Goal: Navigation & Orientation: Find specific page/section

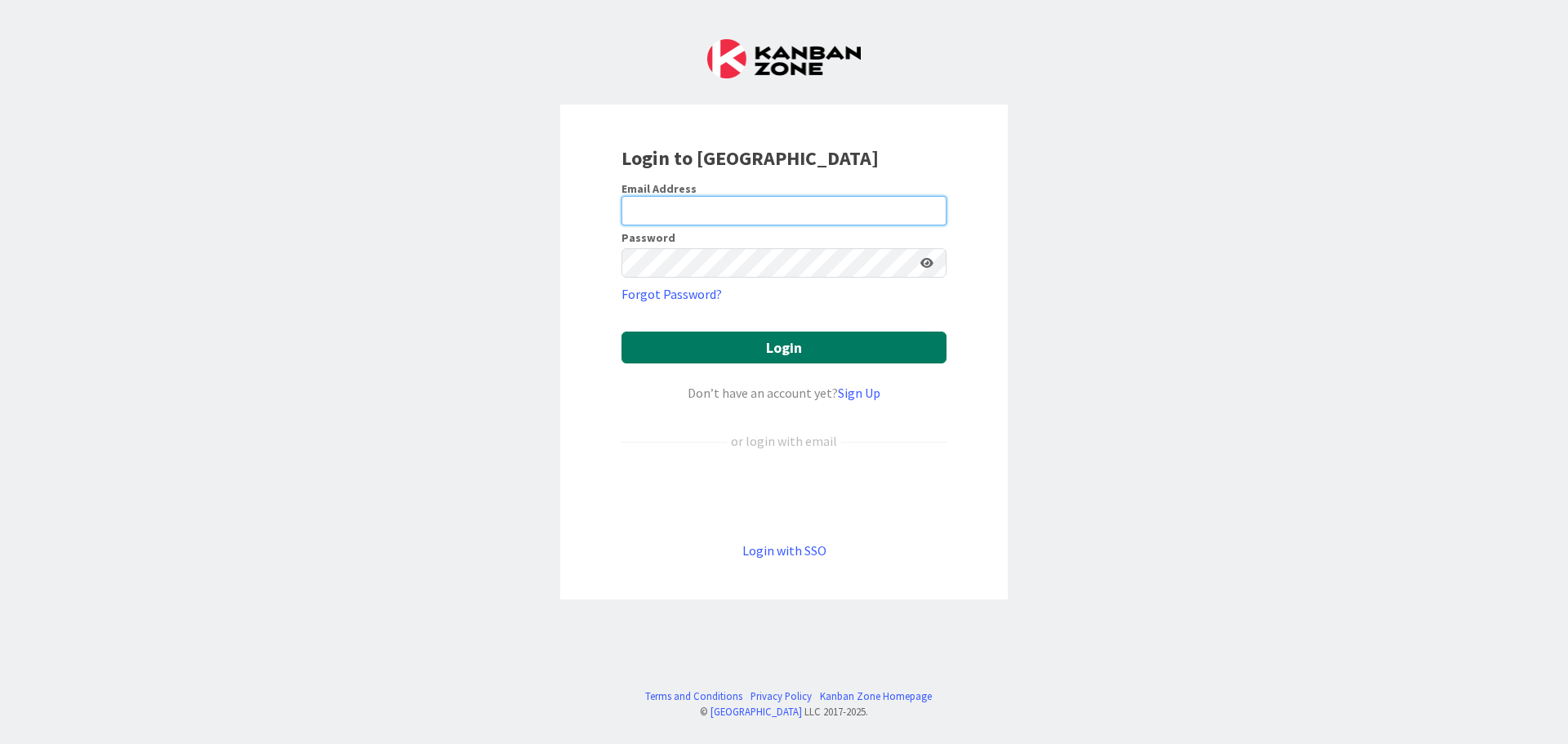
type input "[EMAIL_ADDRESS][DOMAIN_NAME]"
click at [688, 346] on button "Login" at bounding box center [784, 348] width 325 height 32
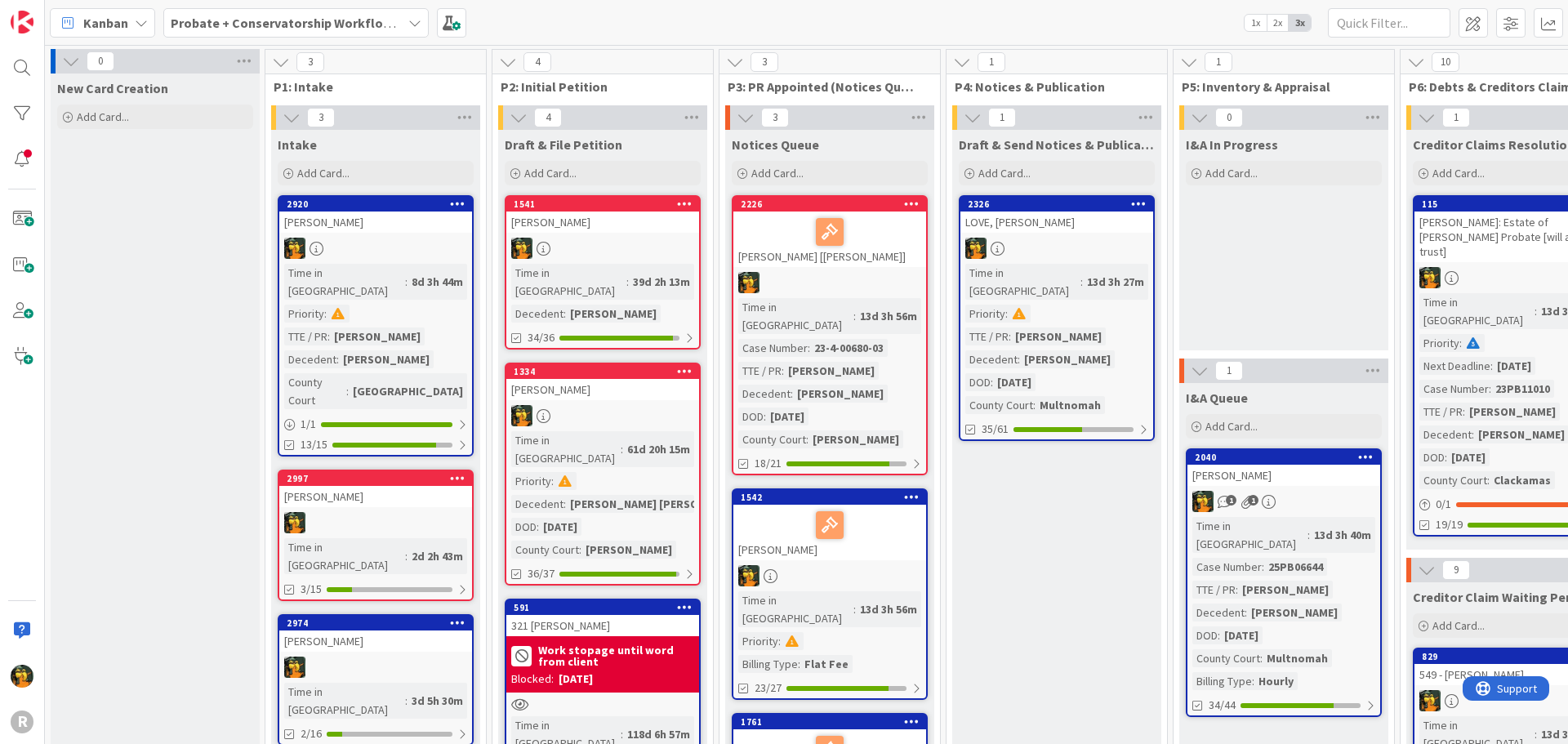
click at [119, 11] on div "Kanban" at bounding box center [102, 22] width 105 height 29
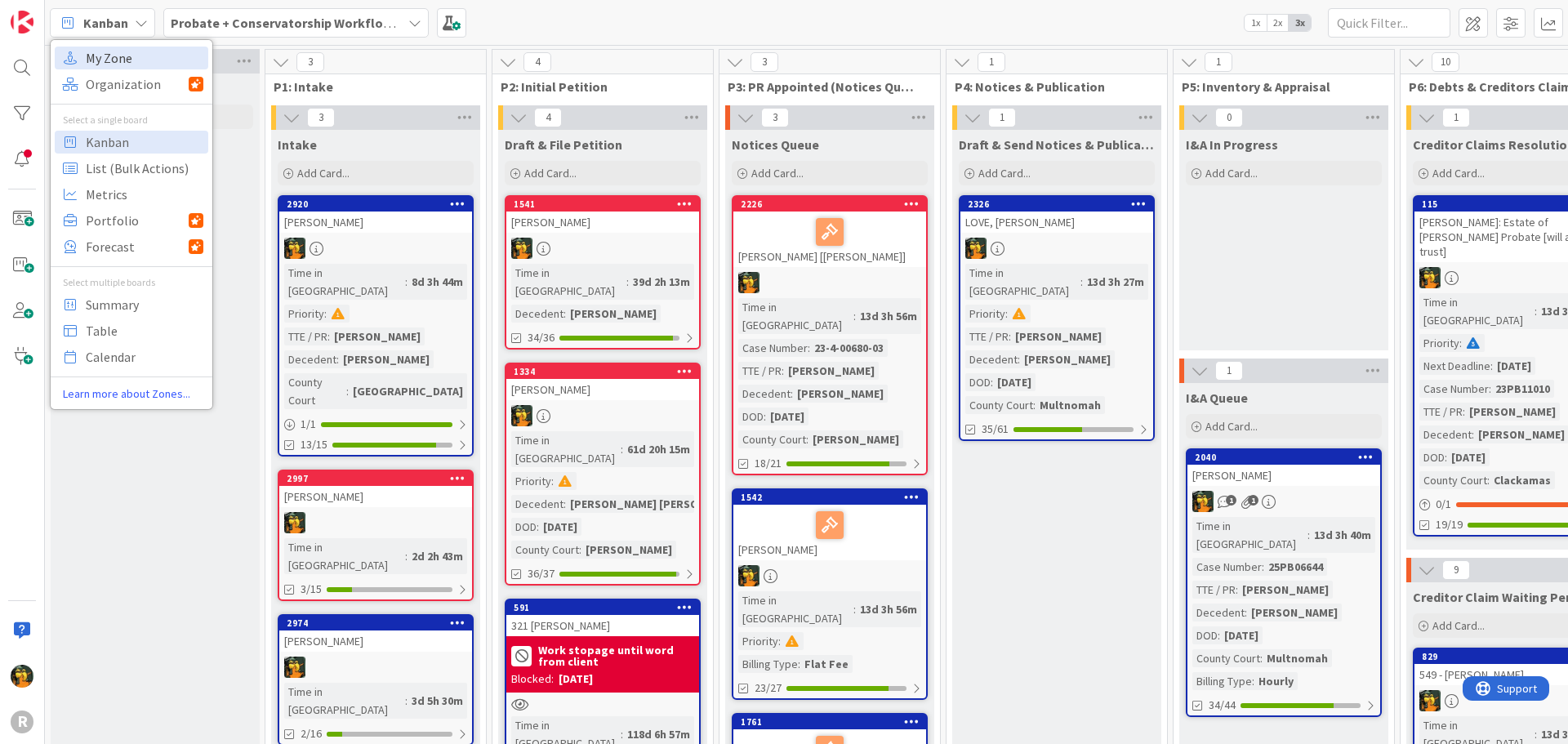
click at [128, 56] on span "My Zone" at bounding box center [144, 58] width 118 height 25
